Goal: Task Accomplishment & Management: Manage account settings

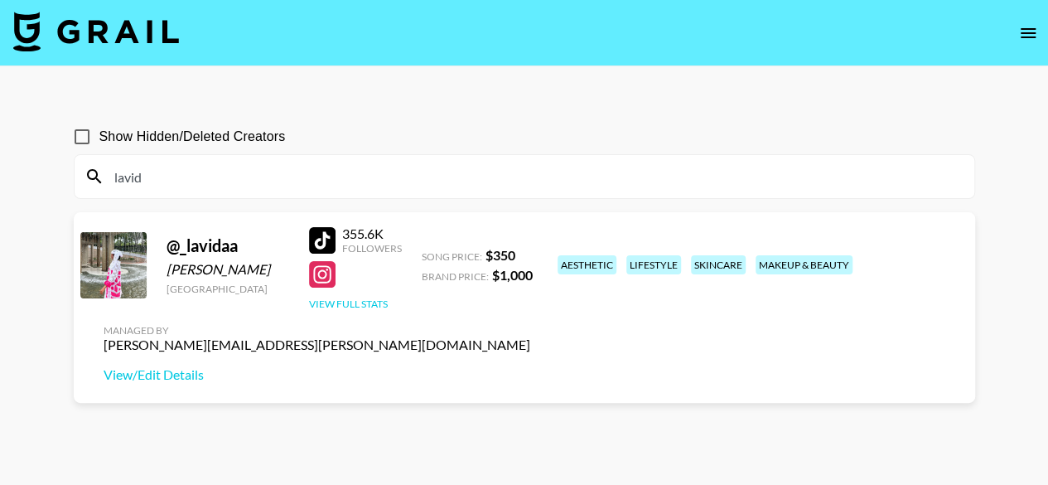
click at [365, 302] on button "View Full Stats" at bounding box center [348, 303] width 79 height 12
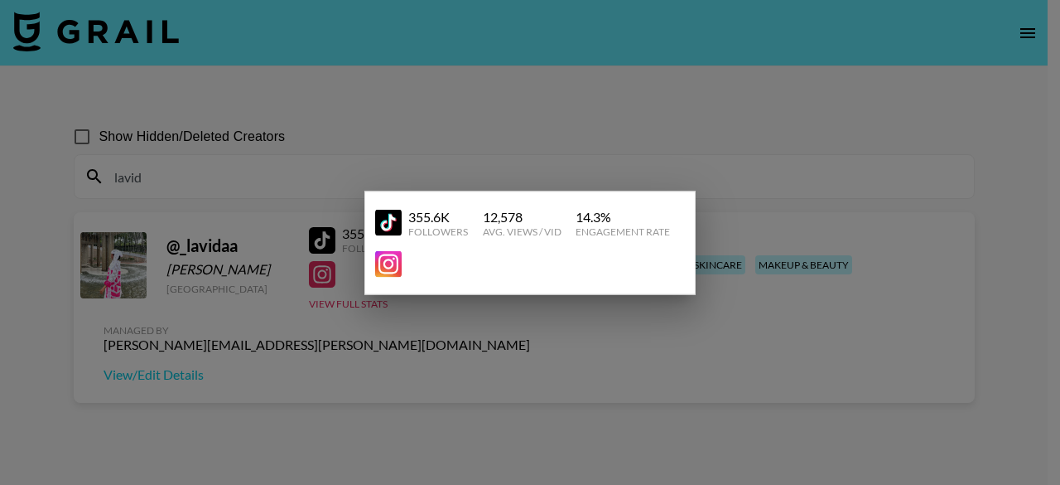
click at [484, 150] on div at bounding box center [530, 242] width 1060 height 485
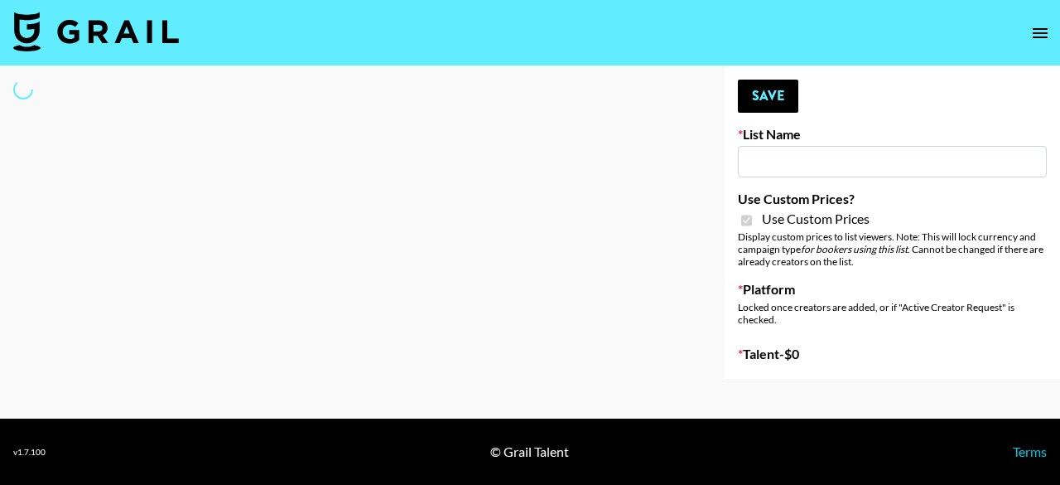
select select "Brand"
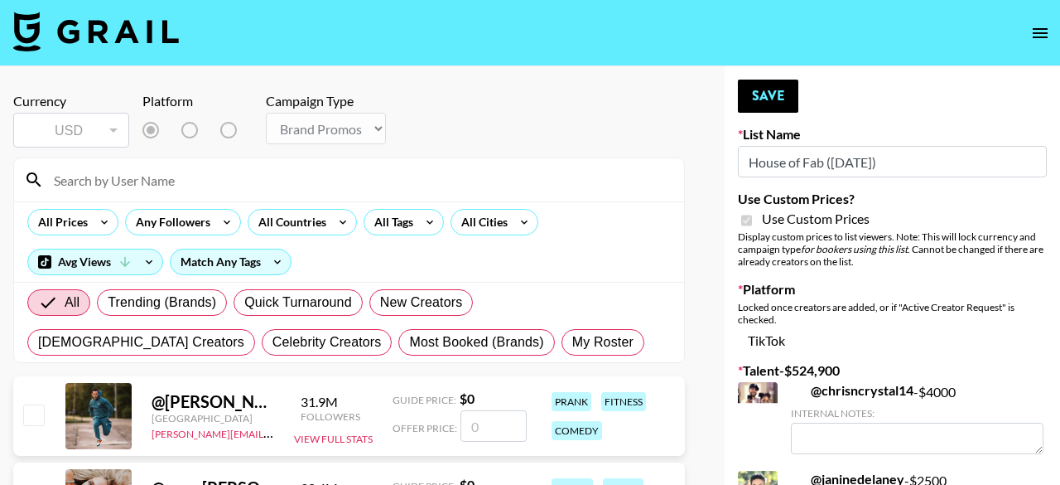
type input "House of Fab ([DATE])"
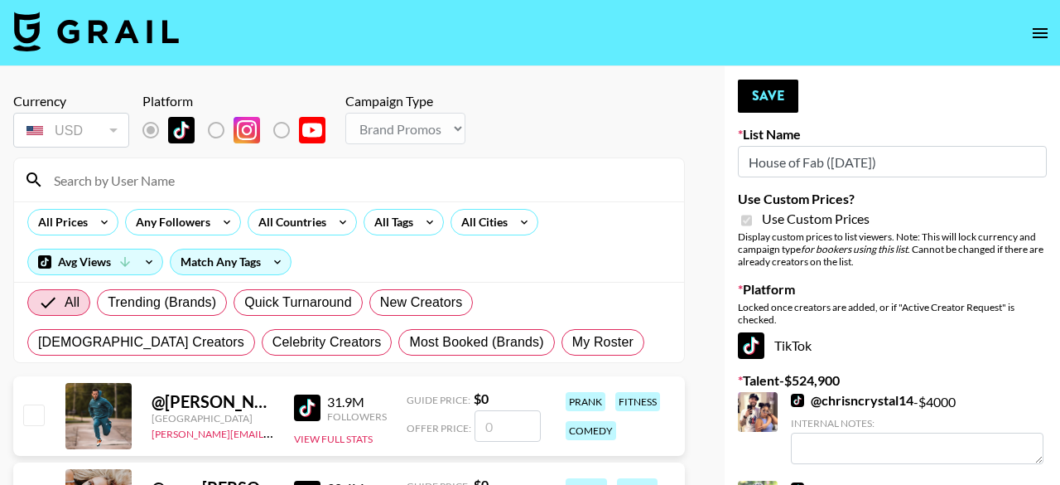
checkbox input "true"
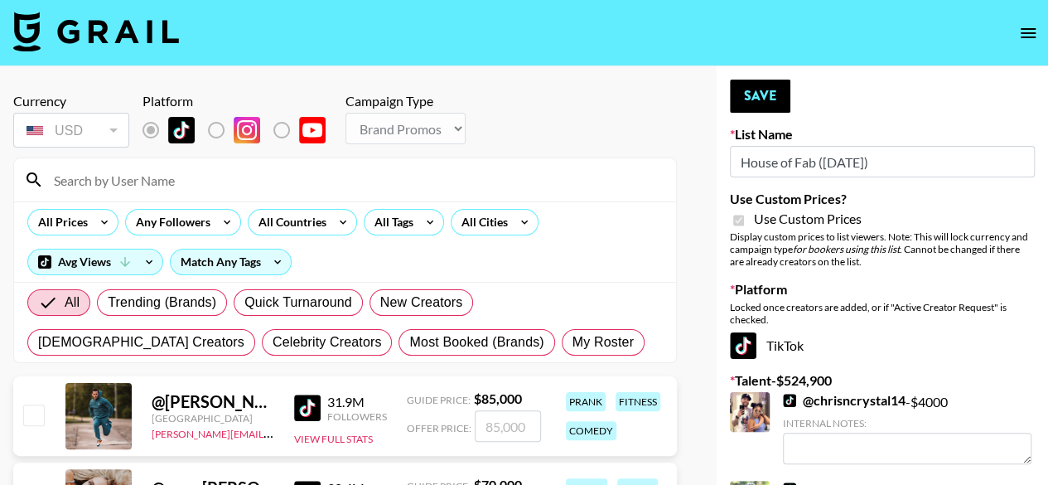
click at [142, 171] on input at bounding box center [355, 180] width 622 height 27
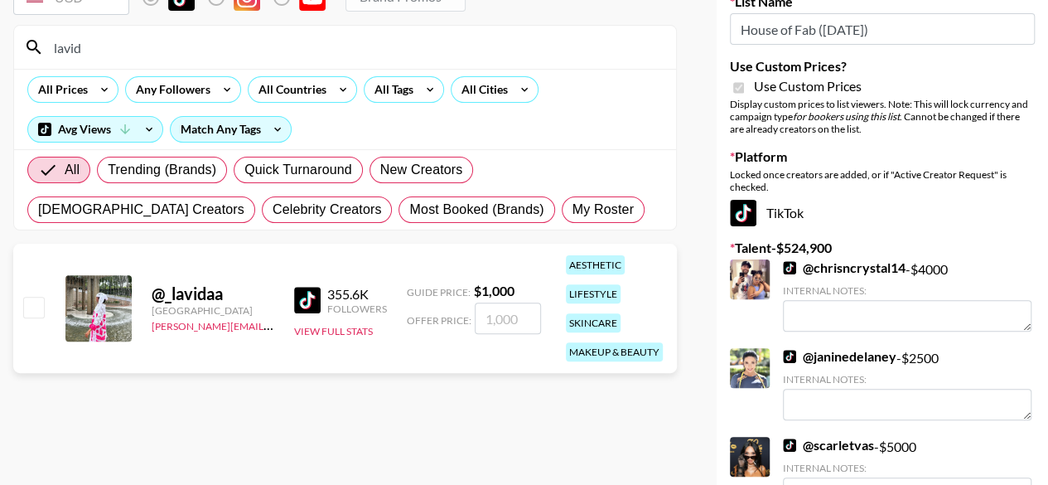
scroll to position [99, 0]
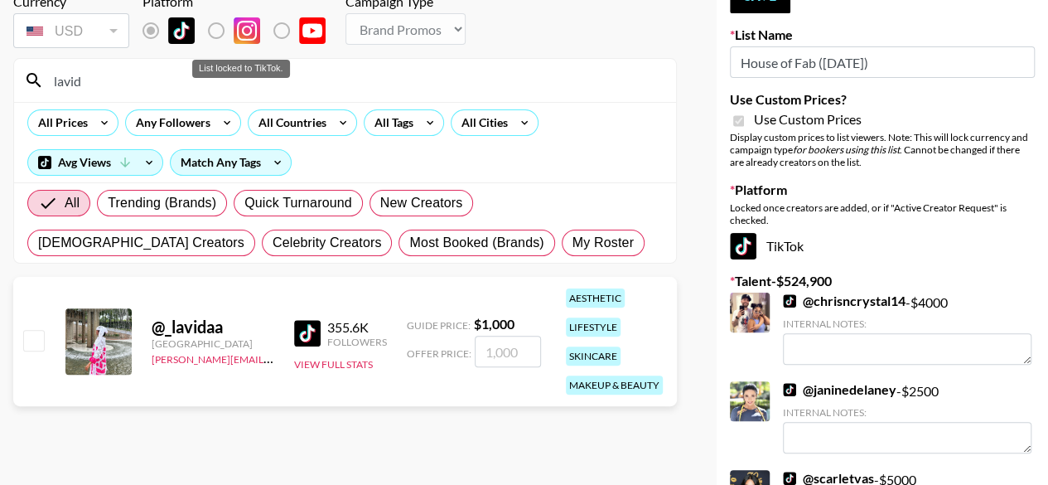
type input "lavid"
click at [219, 32] on label "List locked to TikTok." at bounding box center [229, 30] width 61 height 35
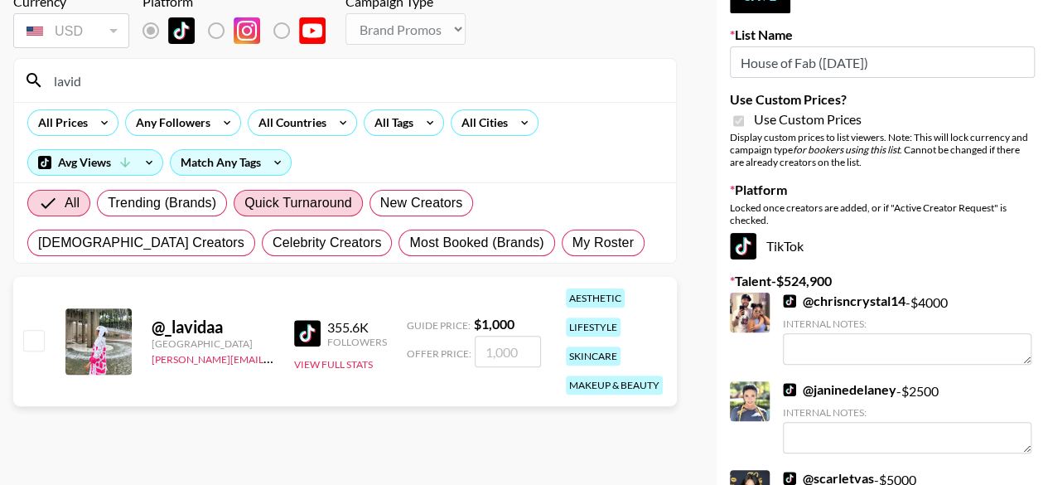
click at [267, 205] on span "Quick Turnaround" at bounding box center [298, 203] width 108 height 20
click at [244, 203] on input "Quick Turnaround" at bounding box center [244, 203] width 0 height 0
radio input "true"
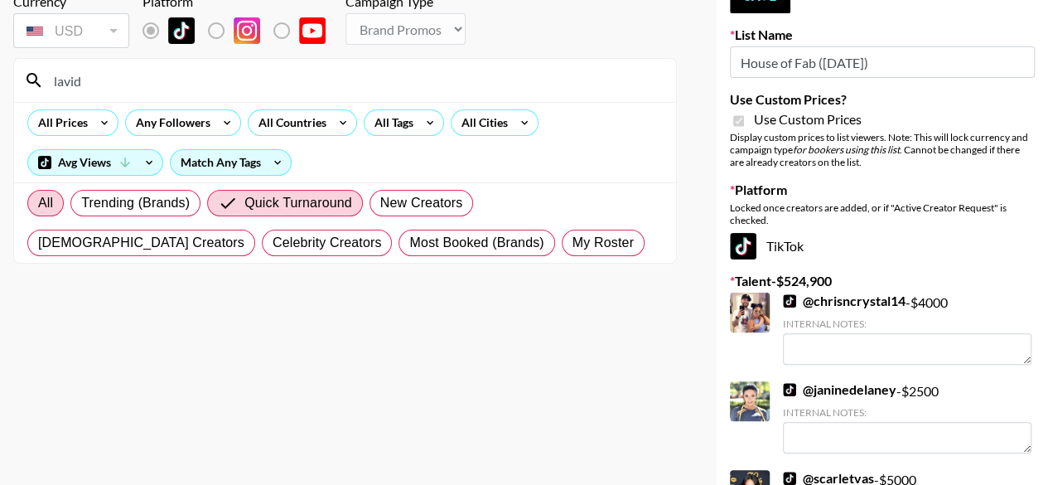
click at [48, 196] on span "All" at bounding box center [45, 203] width 15 height 20
click at [38, 203] on input "All" at bounding box center [38, 203] width 0 height 0
radio input "true"
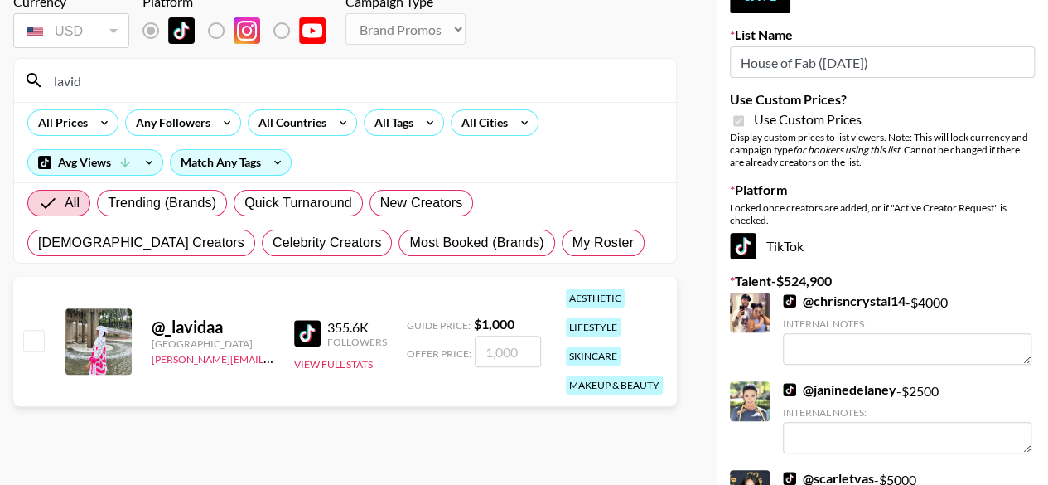
click at [510, 350] on input "number" at bounding box center [508, 351] width 66 height 31
click at [330, 365] on button "View Full Stats" at bounding box center [333, 364] width 79 height 12
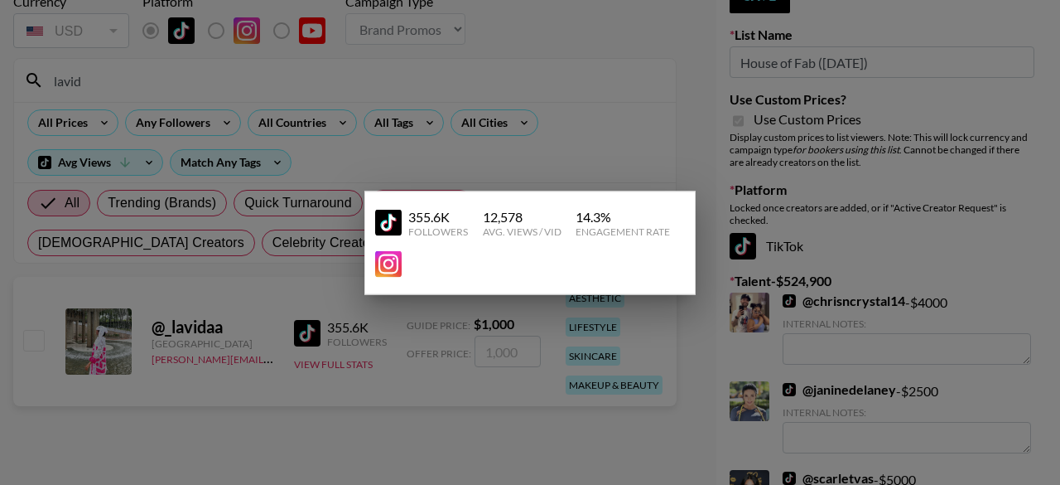
click at [613, 142] on div at bounding box center [530, 242] width 1060 height 485
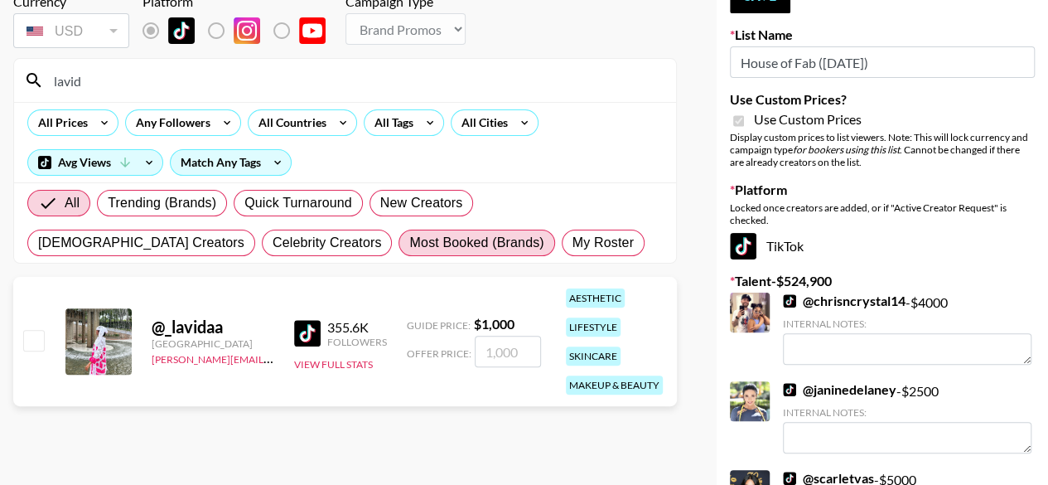
click at [398, 236] on label "Most Booked (Brands)" at bounding box center [476, 242] width 156 height 27
click at [409, 243] on input "Most Booked (Brands)" at bounding box center [409, 243] width 0 height 0
radio input "true"
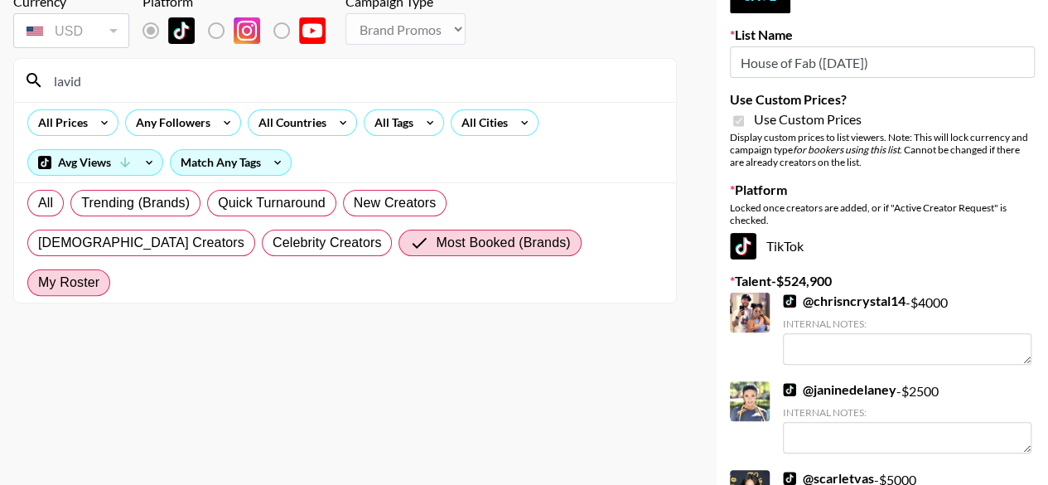
click at [99, 273] on span "My Roster" at bounding box center [68, 283] width 61 height 20
click at [38, 283] on input "My Roster" at bounding box center [38, 283] width 0 height 0
radio input "true"
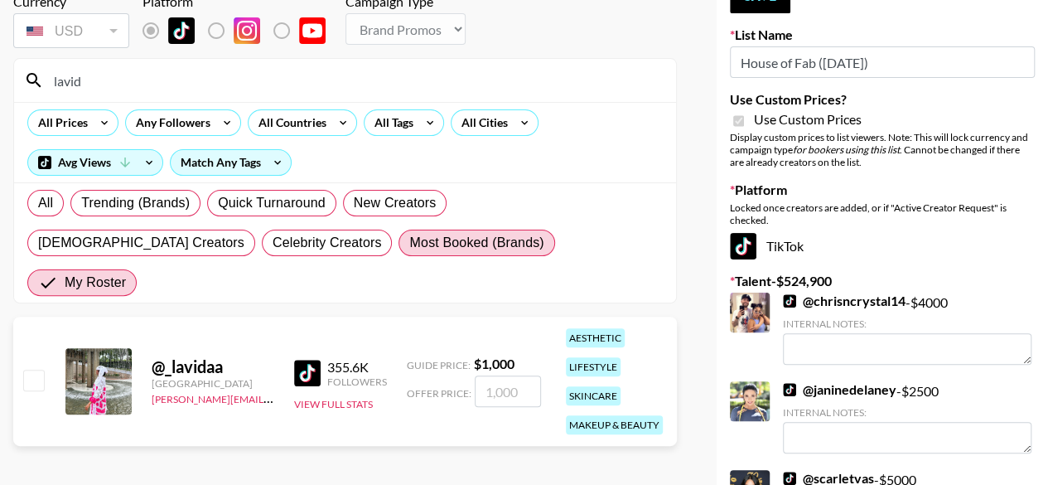
click at [409, 238] on span "Most Booked (Brands)" at bounding box center [476, 243] width 134 height 20
click at [409, 243] on input "Most Booked (Brands)" at bounding box center [409, 243] width 0 height 0
radio input "true"
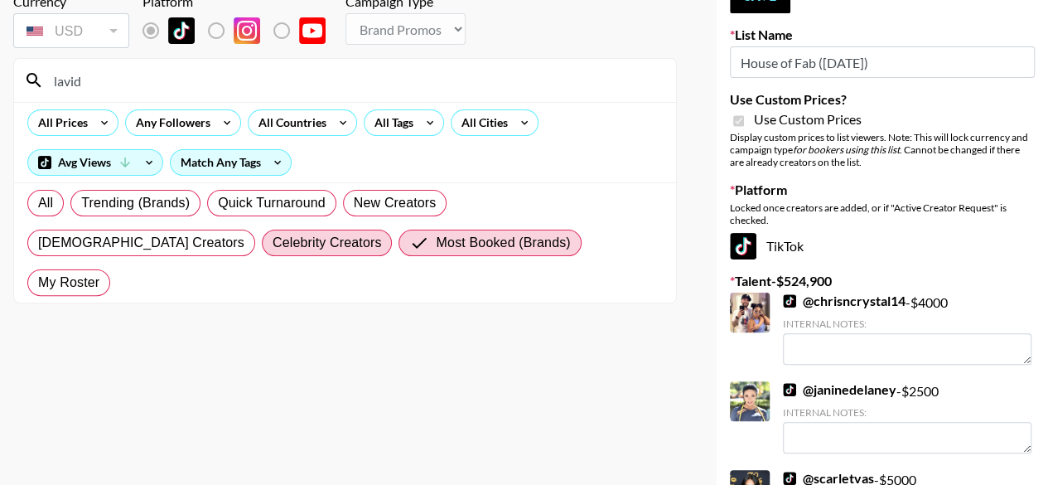
click at [273, 243] on span "Celebrity Creators" at bounding box center [327, 243] width 109 height 20
click at [273, 243] on input "Celebrity Creators" at bounding box center [273, 243] width 0 height 0
radio input "true"
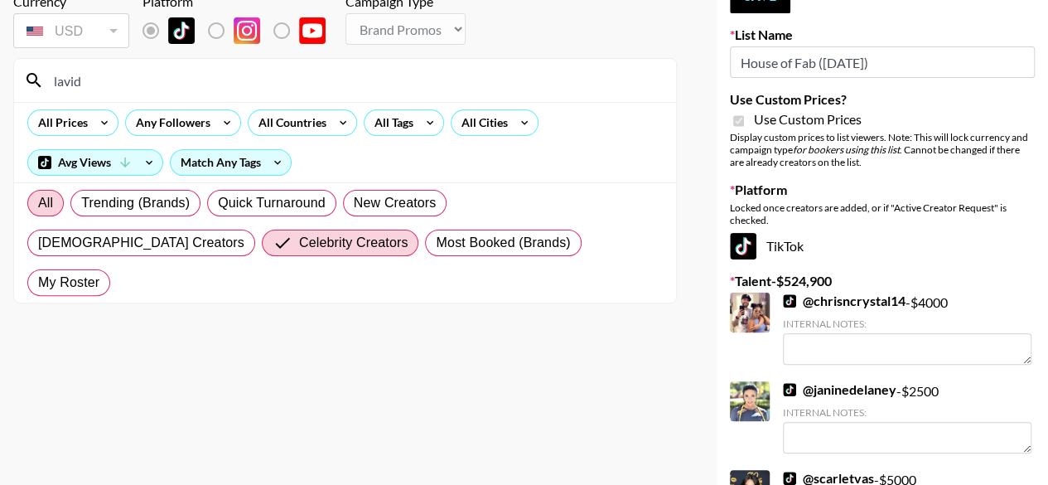
click at [56, 201] on label "All" at bounding box center [45, 203] width 36 height 27
click at [38, 203] on input "All" at bounding box center [38, 203] width 0 height 0
radio input "true"
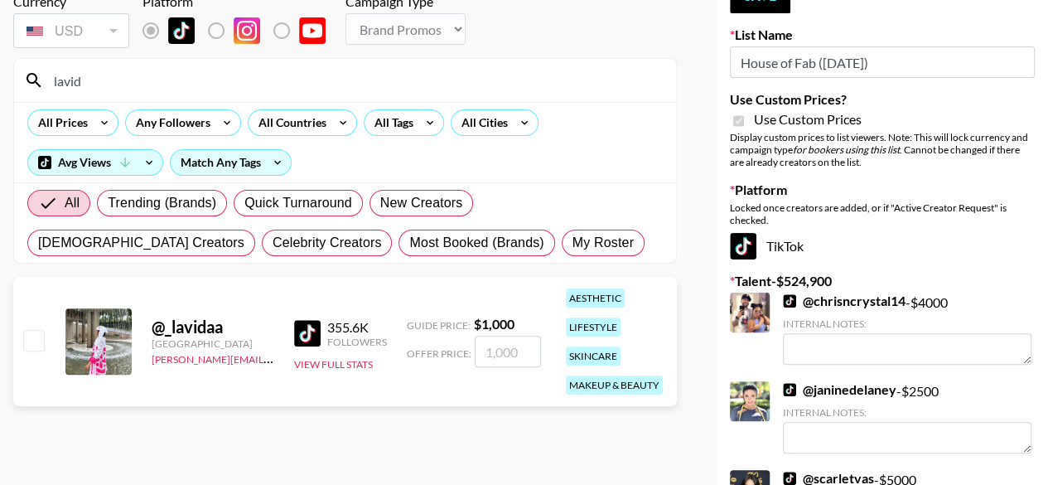
click at [152, 71] on input "lavid" at bounding box center [355, 80] width 622 height 27
drag, startPoint x: 108, startPoint y: 70, endPoint x: 45, endPoint y: 86, distance: 64.9
click at [45, 86] on input "lavidaa" at bounding box center [355, 80] width 622 height 27
type input "lavidaa"
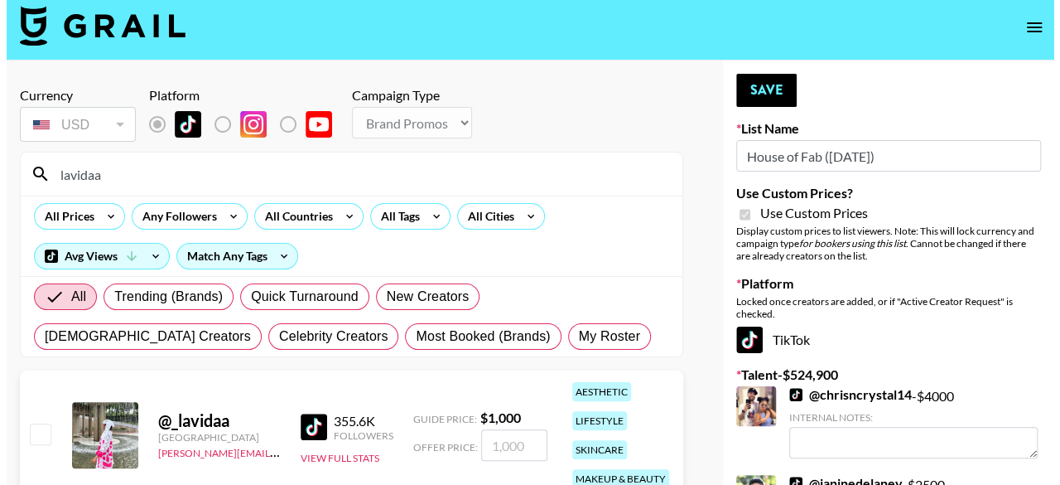
scroll to position [0, 0]
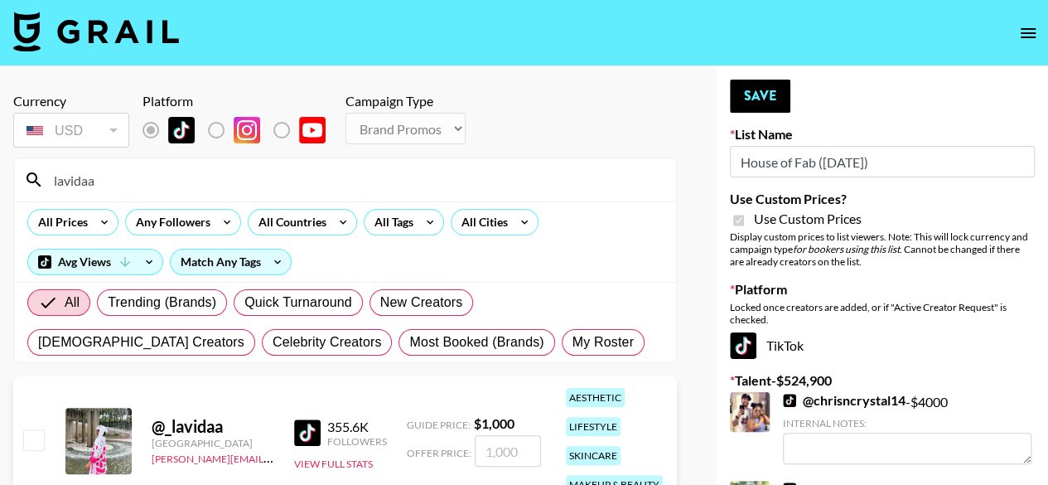
click at [352, 468] on div "355.6K Followers View Full Stats" at bounding box center [340, 441] width 93 height 59
click at [350, 460] on button "View Full Stats" at bounding box center [333, 463] width 79 height 12
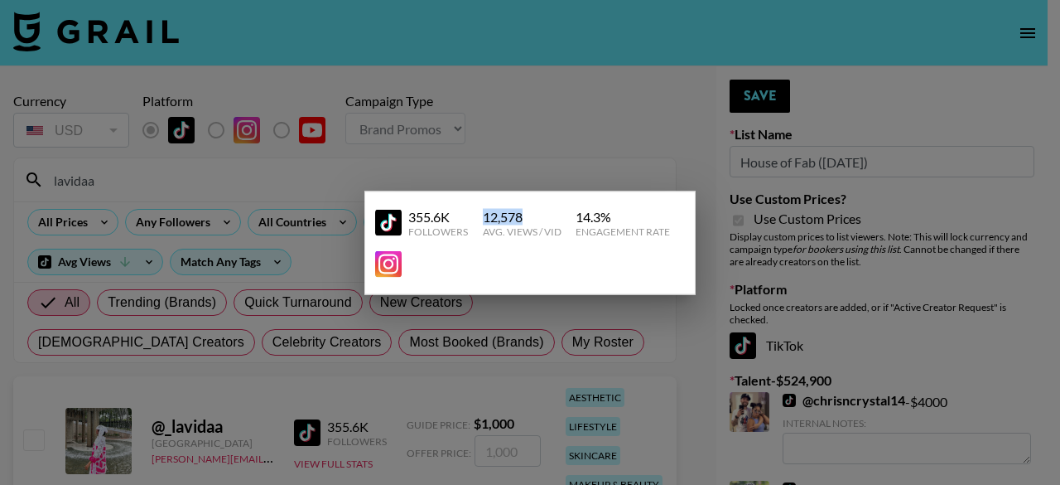
drag, startPoint x: 521, startPoint y: 211, endPoint x: 481, endPoint y: 213, distance: 39.8
click at [483, 213] on div "12,578" at bounding box center [522, 216] width 79 height 17
copy div "12,578"
click at [483, 213] on div "12,578" at bounding box center [522, 216] width 79 height 17
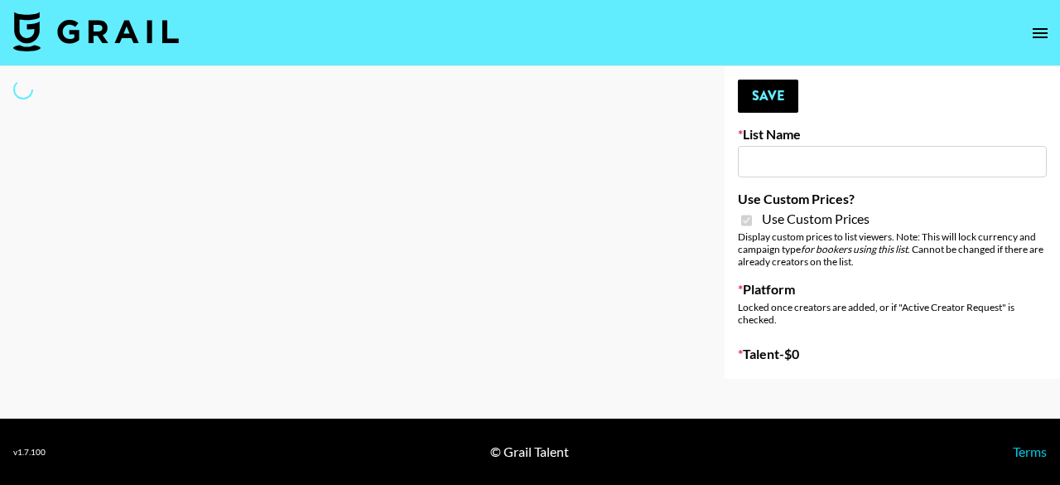
type input "Super Power ([DATE])"
checkbox input "true"
select select "Brand"
